Goal: Task Accomplishment & Management: Manage account settings

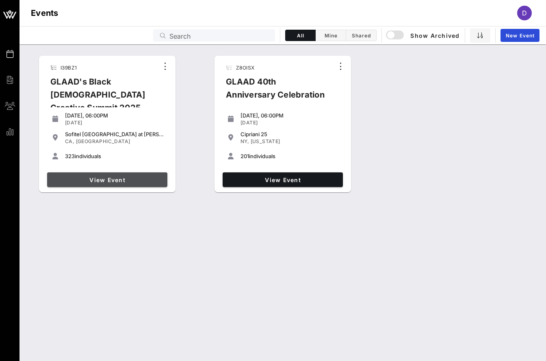
click at [105, 174] on link "View Event" at bounding box center [107, 179] width 120 height 15
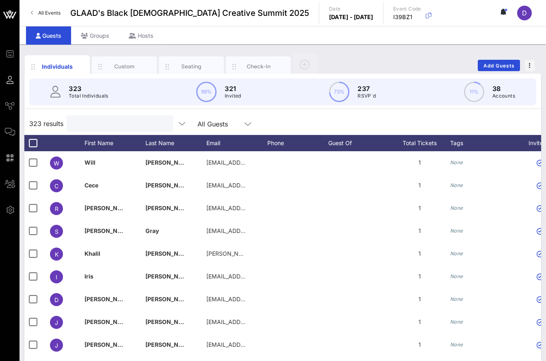
click at [91, 123] on input "text" at bounding box center [118, 123] width 95 height 11
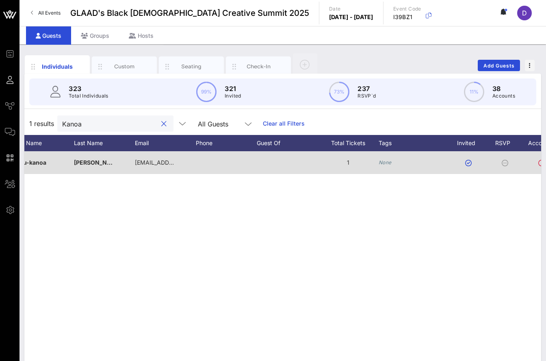
scroll to position [0, 116]
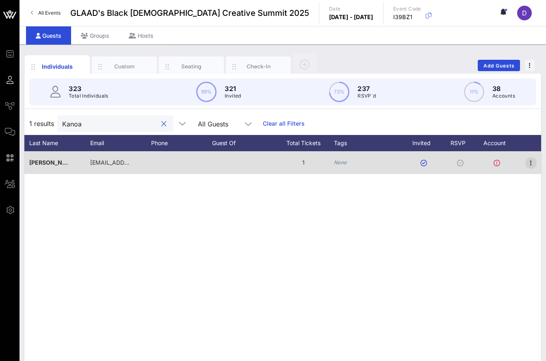
type input "Kanoa"
click at [532, 162] on icon "button" at bounding box center [531, 163] width 10 height 10
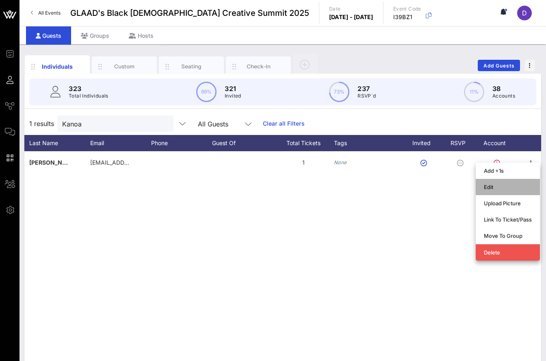
click at [521, 188] on div "Edit" at bounding box center [508, 187] width 48 height 6
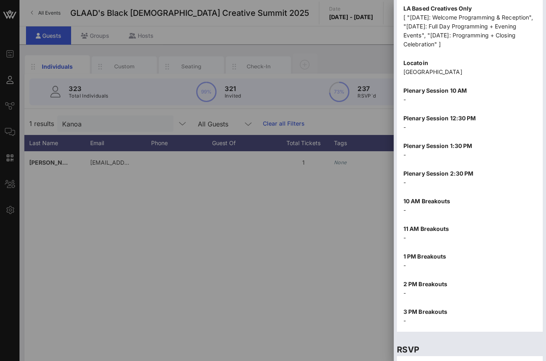
scroll to position [923, 0]
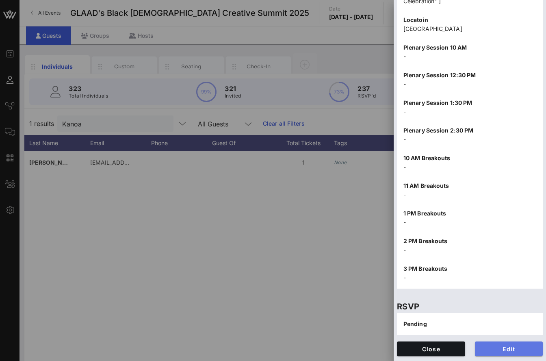
click at [493, 350] on span "Edit" at bounding box center [508, 348] width 55 height 7
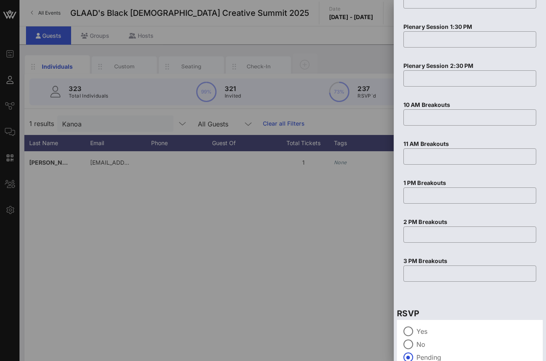
scroll to position [1309, 0]
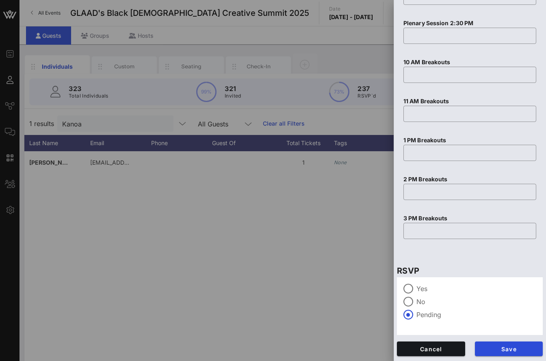
click at [415, 289] on div "Yes" at bounding box center [469, 288] width 133 height 10
click at [502, 346] on span "Save" at bounding box center [508, 348] width 55 height 7
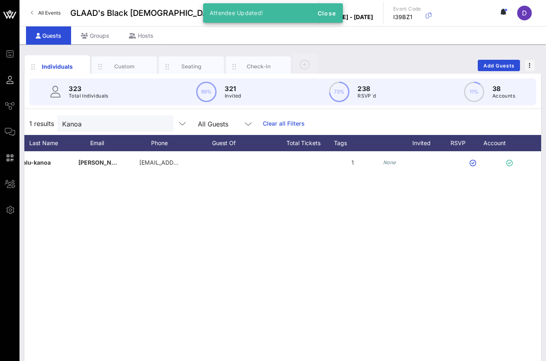
scroll to position [0, 0]
